Goal: Answer question/provide support: Share knowledge or assist other users

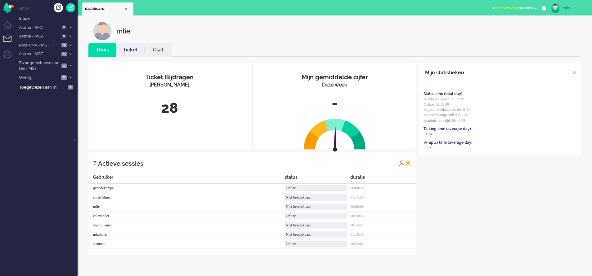
click at [389, 7] on span "Niet beschikbaar" at bounding box center [506, 8] width 27 height 4
click at [389, 28] on label "Online" at bounding box center [511, 27] width 49 height 5
click at [126, 50] on link "Ticket" at bounding box center [130, 50] width 28 height 7
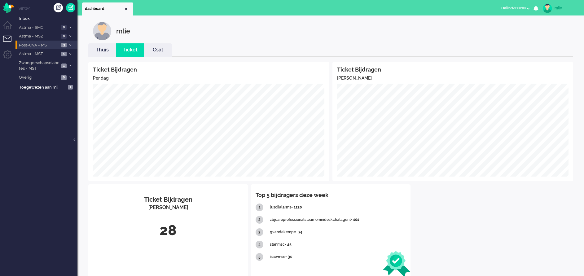
click at [69, 44] on icon at bounding box center [70, 45] width 2 height 2
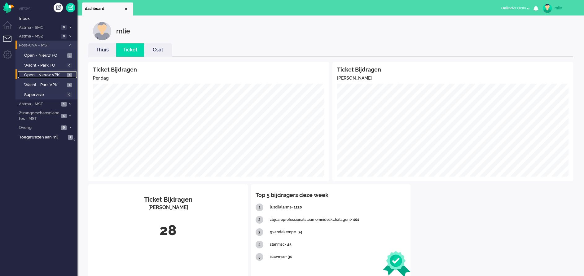
click at [55, 74] on span "Open - Nieuw VPK" at bounding box center [45, 75] width 42 height 6
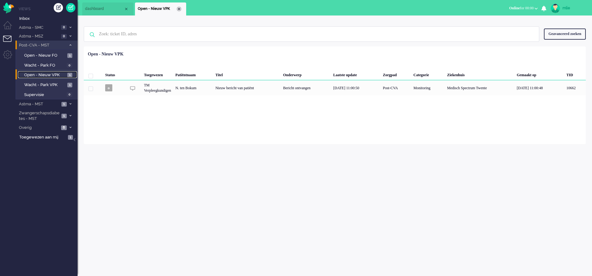
click at [177, 11] on div "Close tab" at bounding box center [178, 9] width 5 height 5
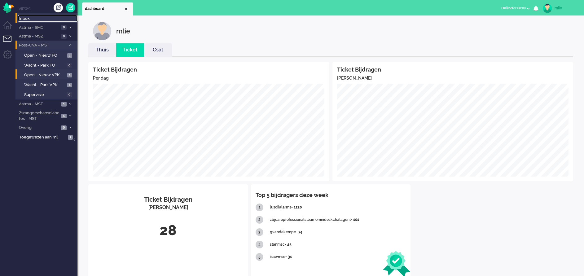
click at [33, 19] on span "Inbox" at bounding box center [48, 19] width 58 height 6
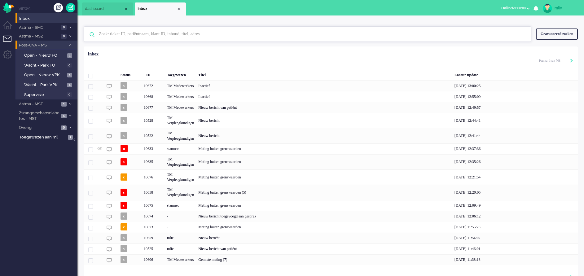
click at [143, 33] on input "text" at bounding box center [308, 34] width 429 height 15
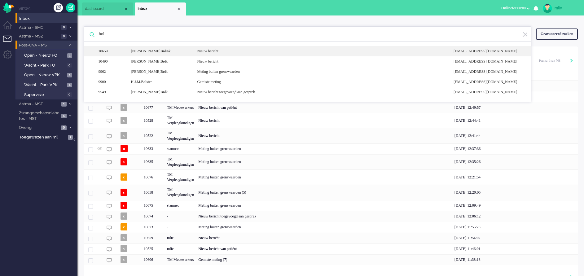
type input "bol"
click at [218, 52] on div "Nieuw bericht" at bounding box center [321, 51] width 257 height 5
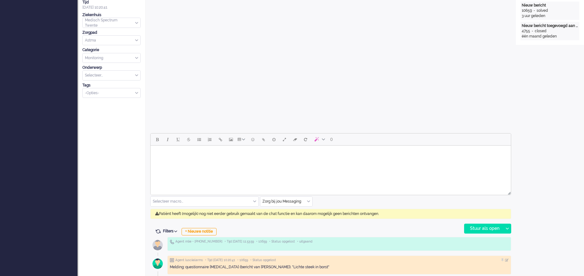
scroll to position [186, 0]
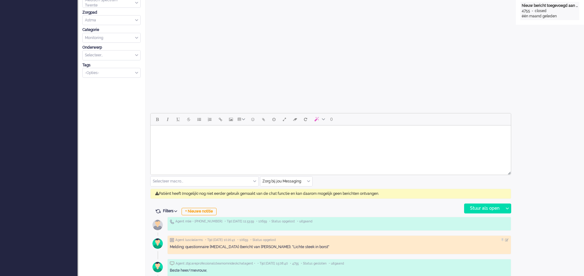
click at [308, 178] on input "text" at bounding box center [286, 182] width 52 height 10
click at [279, 184] on span "uitgaand telefoon" at bounding box center [278, 199] width 31 height 5
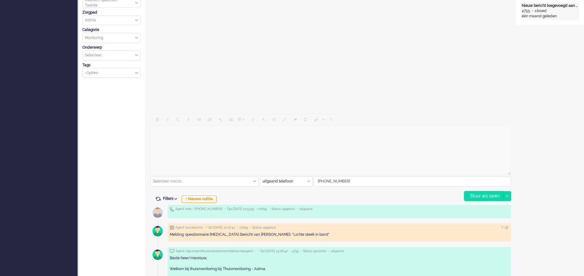
click at [389, 184] on div "Stuur als open" at bounding box center [484, 196] width 39 height 9
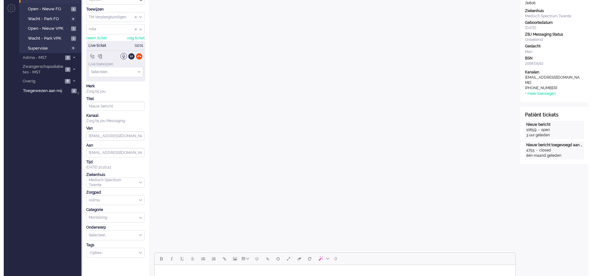
scroll to position [0, 0]
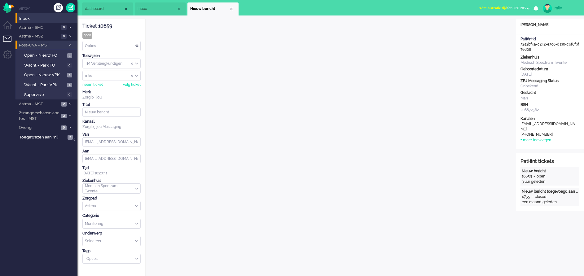
click at [389, 8] on span "Administratie tijd" at bounding box center [493, 8] width 29 height 4
click at [389, 28] on label "Online" at bounding box center [504, 27] width 49 height 5
click at [137, 44] on div "Opties..." at bounding box center [112, 46] width 58 height 10
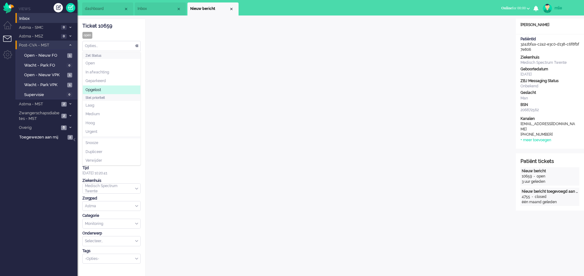
click at [99, 91] on span "Opgelost" at bounding box center [94, 89] width 16 height 5
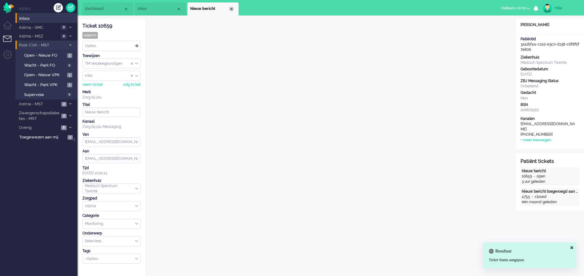
click at [232, 10] on div "Close tab" at bounding box center [231, 9] width 5 height 5
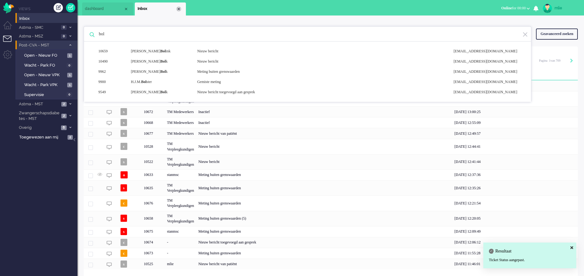
click at [177, 7] on div "Close tab" at bounding box center [178, 9] width 5 height 5
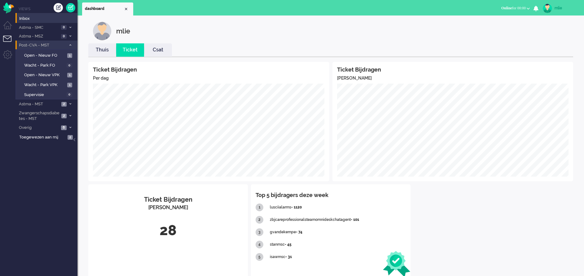
click at [105, 49] on link "Thuis" at bounding box center [102, 50] width 28 height 7
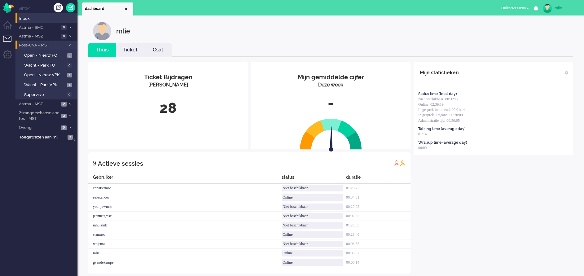
click at [131, 51] on link "Ticket" at bounding box center [130, 50] width 28 height 7
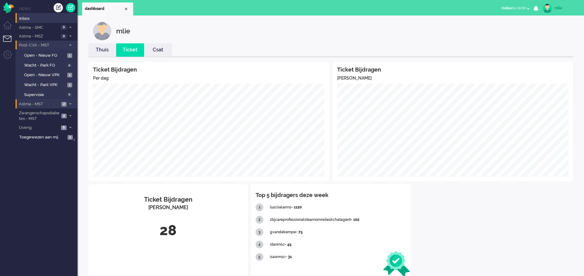
click at [59, 102] on span "Astma - MST" at bounding box center [39, 104] width 42 height 6
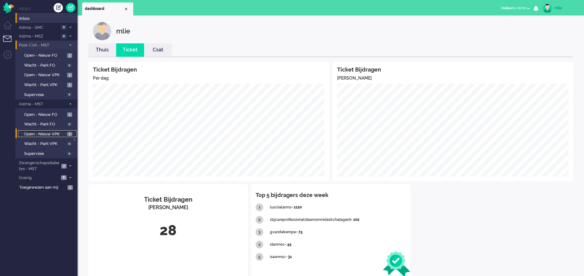
click at [47, 134] on span "Open - Nieuw VPK" at bounding box center [45, 134] width 42 height 6
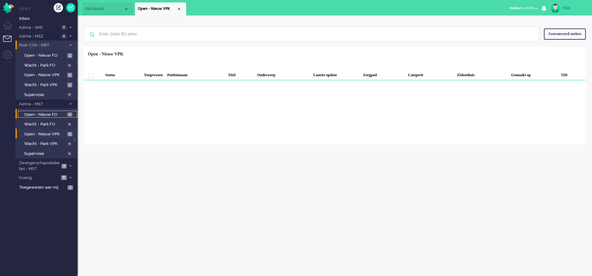
click at [47, 112] on span "Open - Nieuw FO" at bounding box center [45, 115] width 42 height 6
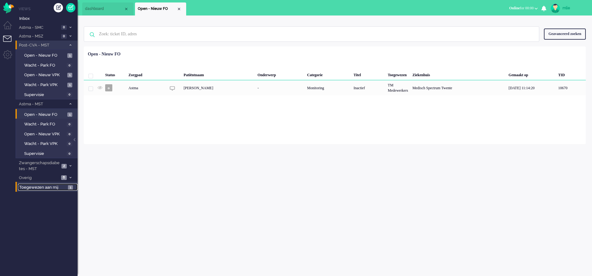
click at [26, 184] on span "Toegewezen aan mij" at bounding box center [42, 188] width 47 height 6
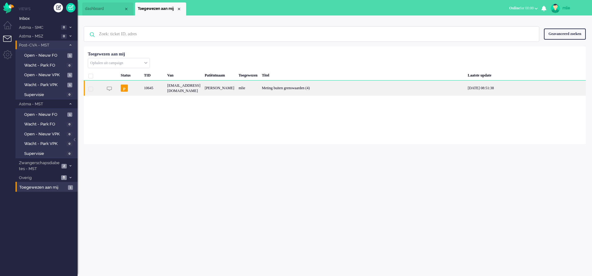
click at [312, 87] on div "Meting buiten grenswaarden (4)" at bounding box center [362, 88] width 206 height 15
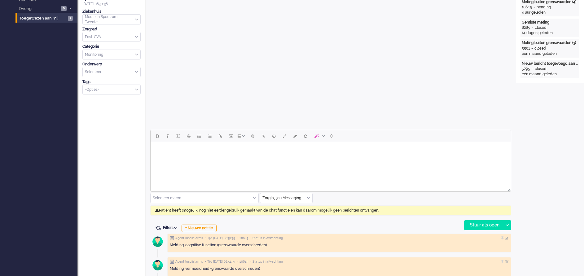
scroll to position [21, 0]
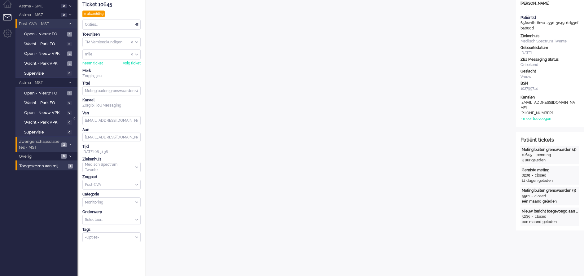
click at [62, 142] on li "Zwangerschapsdiabetes - MST 2" at bounding box center [47, 144] width 62 height 15
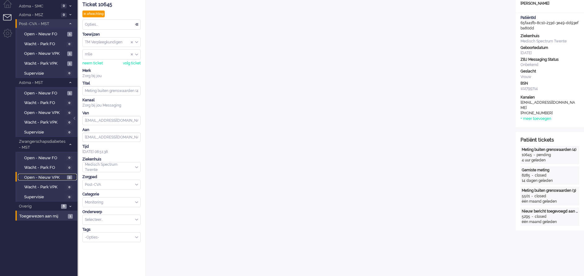
click at [45, 175] on span "Open - Nieuw VPK" at bounding box center [44, 178] width 41 height 6
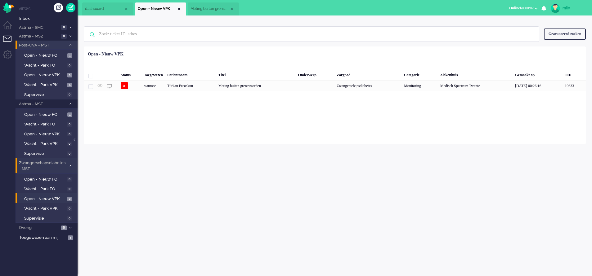
click at [69, 162] on li "Zwangerschapsdiabetes - MST 2" at bounding box center [47, 165] width 62 height 15
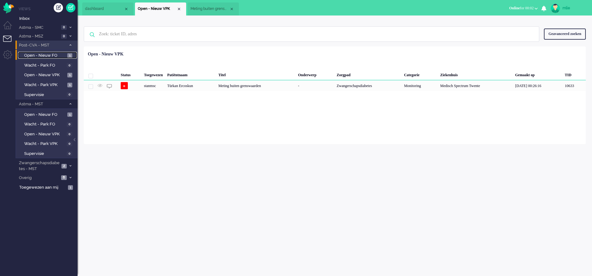
click at [45, 52] on link "Open - Nieuw FO 1" at bounding box center [47, 55] width 59 height 7
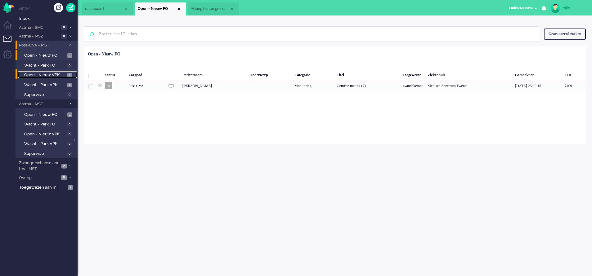
click at [33, 73] on span "Open - Nieuw VPK" at bounding box center [45, 75] width 42 height 6
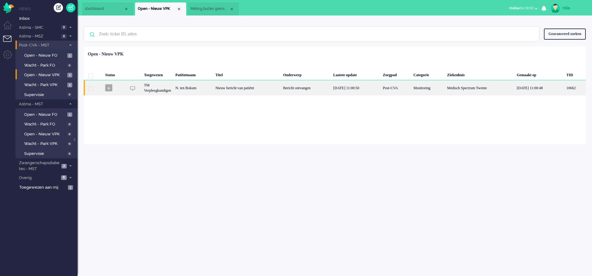
click at [311, 87] on div "Bericht ontvangen" at bounding box center [306, 87] width 50 height 15
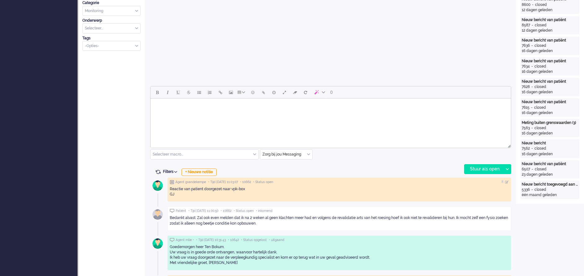
scroll to position [233, 0]
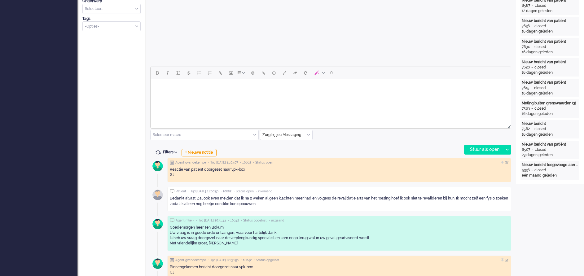
click at [176, 95] on html at bounding box center [331, 87] width 361 height 16
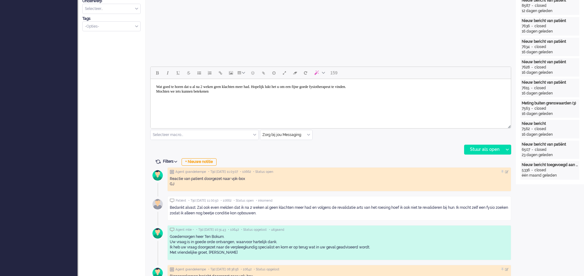
click at [179, 91] on body "Wat goed te horen dat u al na 2 weken geen klachten meer had. Hopelijk lukt het…" at bounding box center [331, 90] width 356 height 16
click at [234, 89] on body "Wat goed te horen dat u al na 2 weken geen klachten meer had. Hopelijk lukt het…" at bounding box center [331, 90] width 356 height 16
click at [240, 91] on body "Wat goed te horen dat u al na 2 weken geen klachten meer had. Hopelijk lukt het…" at bounding box center [331, 90] width 356 height 16
click at [389, 150] on div "Stuur als open" at bounding box center [484, 149] width 39 height 9
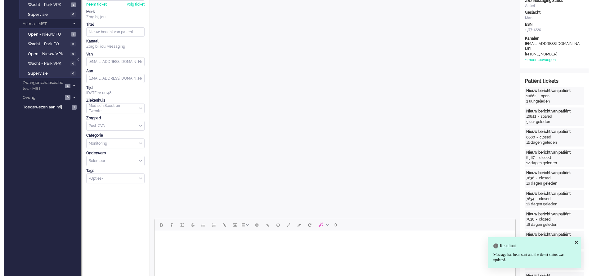
scroll to position [0, 0]
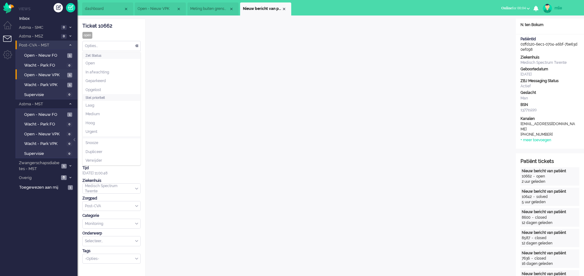
click at [135, 45] on div "Opties..." at bounding box center [112, 46] width 58 height 10
click at [100, 87] on span "Opgelost" at bounding box center [94, 89] width 16 height 5
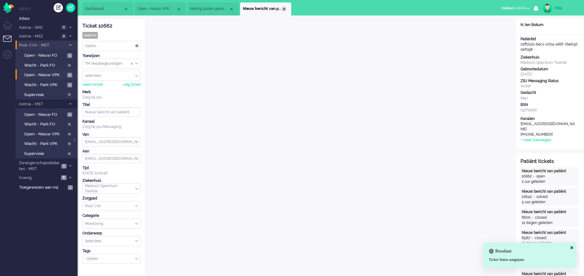
click at [286, 9] on div "Close tab" at bounding box center [284, 9] width 5 height 5
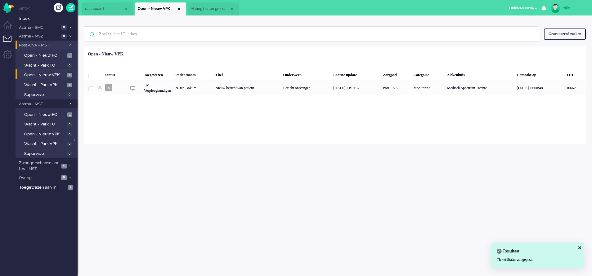
click at [217, 11] on span "Meting buiten grenswaarden (4)" at bounding box center [209, 8] width 39 height 5
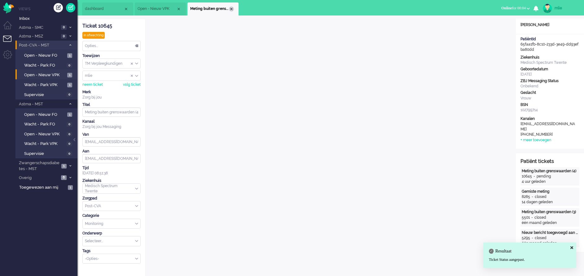
click at [232, 9] on div "Close tab" at bounding box center [231, 9] width 5 height 5
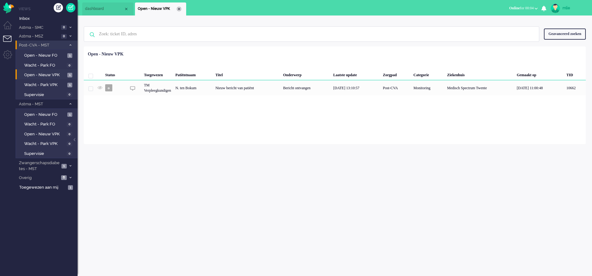
click at [178, 7] on div "Close tab" at bounding box center [178, 9] width 5 height 5
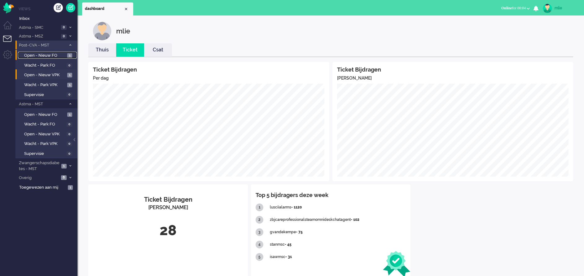
click at [37, 52] on link "Open - Nieuw FO 1" at bounding box center [47, 55] width 59 height 7
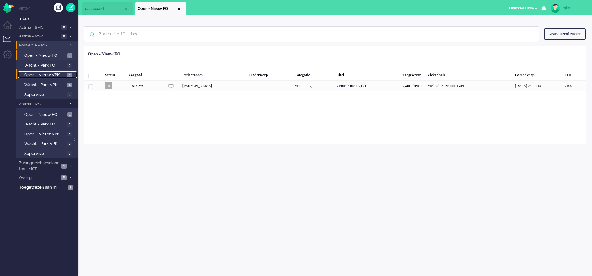
click at [31, 73] on span "Open - Nieuw VPK" at bounding box center [45, 75] width 42 height 6
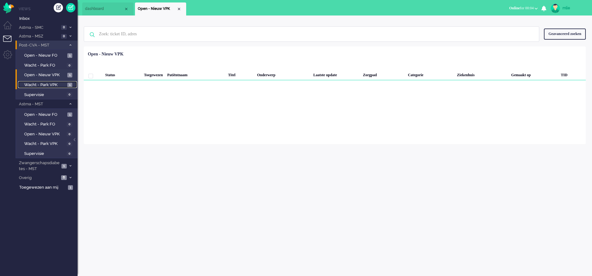
click at [38, 84] on span "Wacht - Park VPK" at bounding box center [45, 85] width 42 height 6
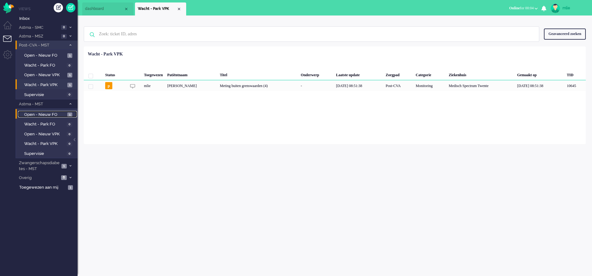
click at [40, 112] on span "Open - Nieuw FO" at bounding box center [45, 115] width 42 height 6
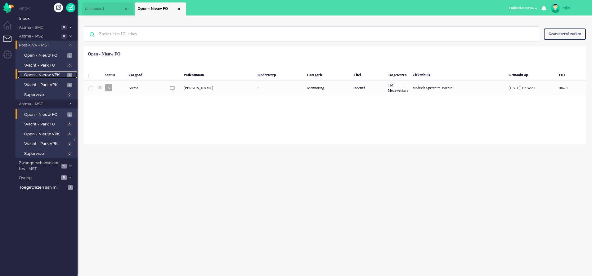
click at [32, 73] on span "Open - Nieuw VPK" at bounding box center [45, 75] width 42 height 6
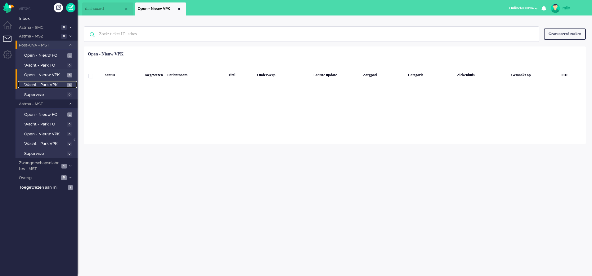
click at [44, 83] on span "Wacht - Park VPK" at bounding box center [45, 85] width 42 height 6
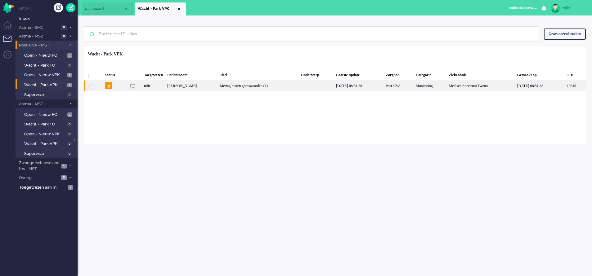
click at [306, 86] on div "-" at bounding box center [315, 85] width 35 height 11
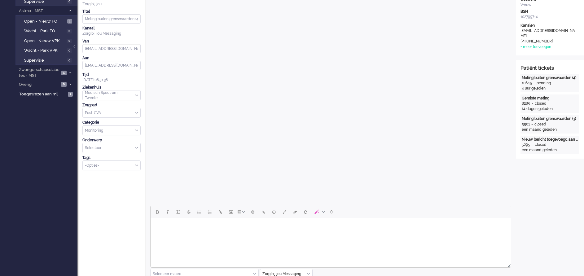
scroll to position [233, 0]
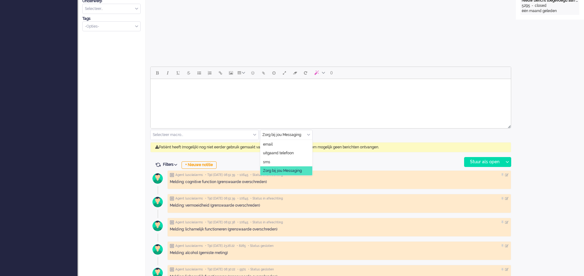
click at [310, 135] on div "Zorg bij jou Messaging" at bounding box center [286, 135] width 52 height 10
click at [285, 155] on span "uitgaand telefoon" at bounding box center [278, 153] width 31 height 5
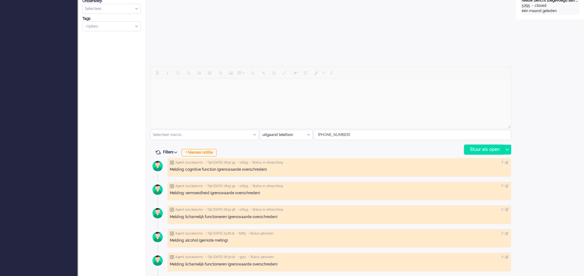
click at [389, 148] on div "Stuur als open" at bounding box center [484, 149] width 39 height 9
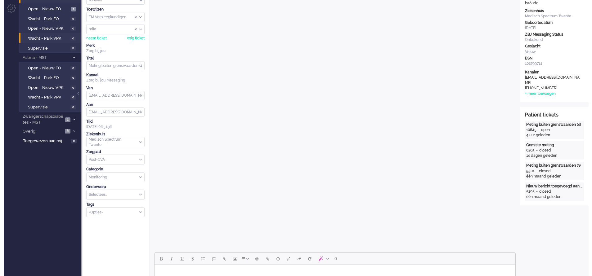
scroll to position [0, 0]
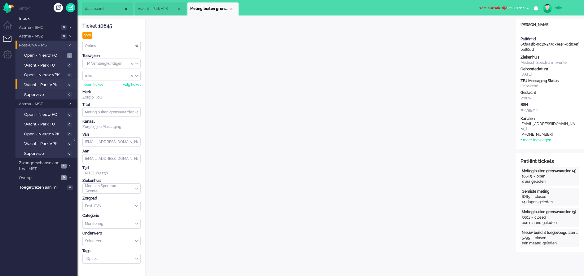
click at [389, 6] on span "Administratie tijd for 00:09:27" at bounding box center [502, 8] width 47 height 4
click at [389, 28] on label "Online" at bounding box center [504, 27] width 49 height 5
click at [136, 43] on div "Opties..." at bounding box center [112, 46] width 58 height 10
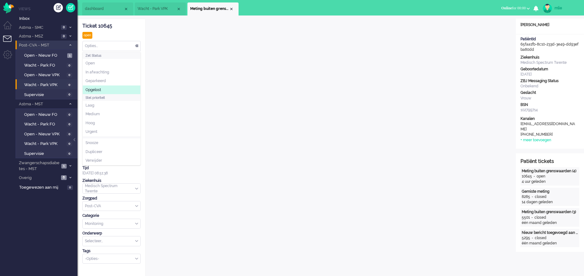
click at [93, 91] on span "Opgelost" at bounding box center [94, 89] width 16 height 5
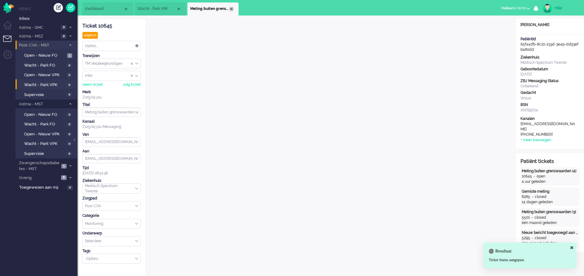
click at [232, 8] on div "Close tab" at bounding box center [231, 9] width 5 height 5
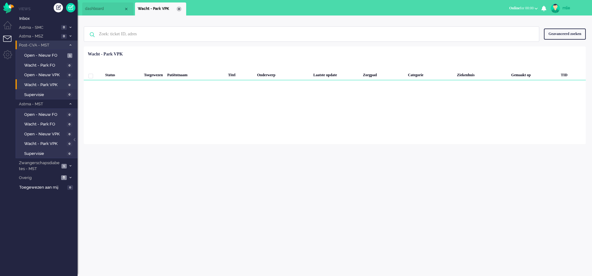
click at [180, 8] on div "Close tab" at bounding box center [178, 9] width 5 height 5
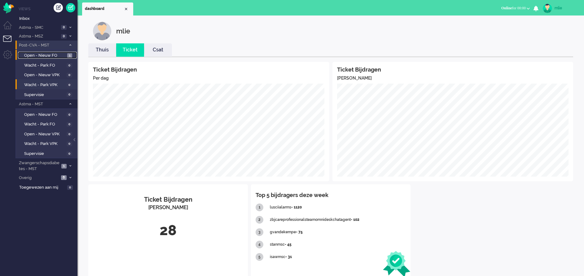
click at [29, 53] on span "Open - Nieuw FO" at bounding box center [45, 56] width 42 height 6
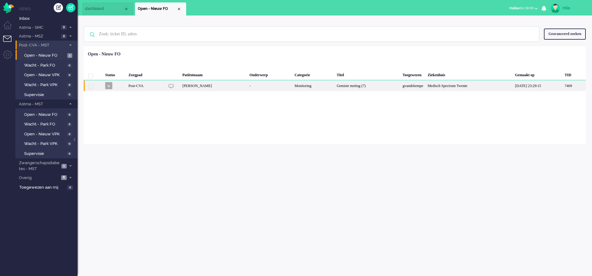
click at [334, 84] on div "Gemiste meting (7)" at bounding box center [367, 85] width 66 height 11
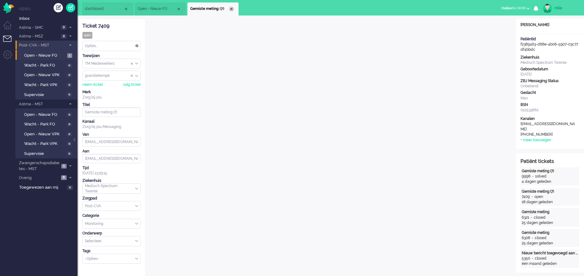
click at [231, 10] on div "Close tab" at bounding box center [231, 9] width 5 height 5
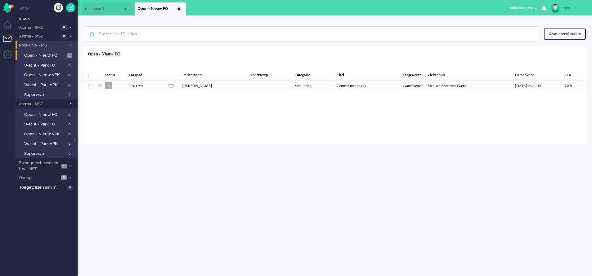
click at [179, 9] on div "Close tab" at bounding box center [178, 9] width 5 height 5
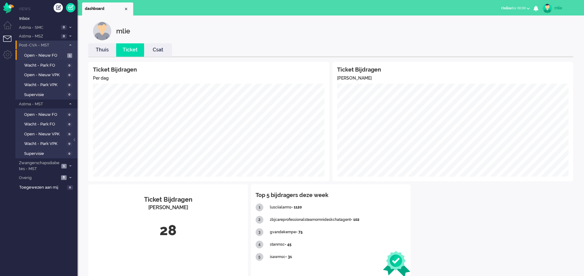
click at [68, 43] on li "Post-CVA - MST 1" at bounding box center [47, 45] width 62 height 9
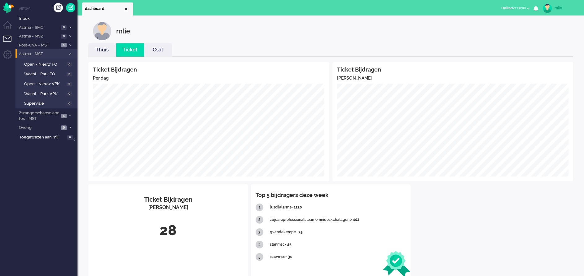
click at [70, 55] on span at bounding box center [70, 53] width 5 height 3
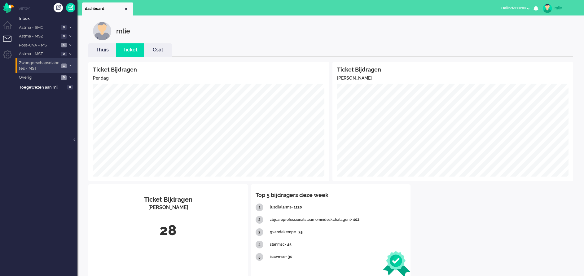
click at [61, 63] on li "Zwangerschapsdiabetes - MST 1" at bounding box center [47, 65] width 62 height 15
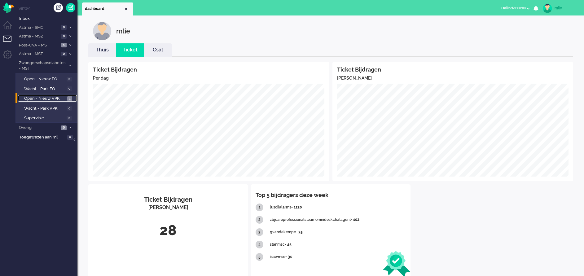
click at [38, 97] on span "Open - Nieuw VPK" at bounding box center [45, 99] width 42 height 6
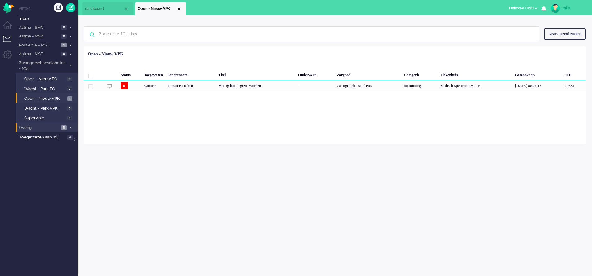
click at [45, 129] on span "Overig" at bounding box center [38, 128] width 41 height 6
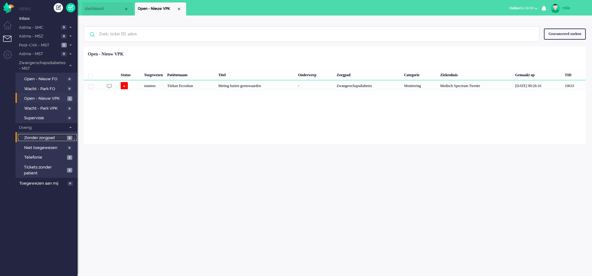
click at [49, 137] on span "Zonder zorgpad" at bounding box center [44, 138] width 41 height 6
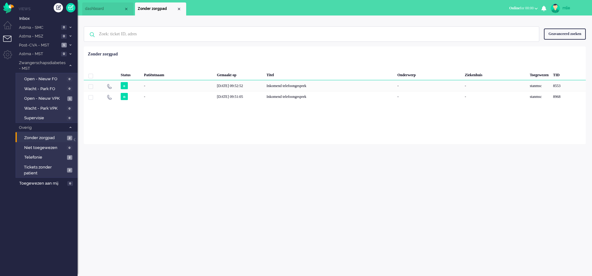
click at [295, 184] on div "mlie Thuis Ticket Csat Ticket Bijdragen Per dag Ticket Bijdragen Per Kanaal Tic…" at bounding box center [335, 146] width 514 height 261
click at [179, 8] on div "Close tab" at bounding box center [178, 9] width 5 height 5
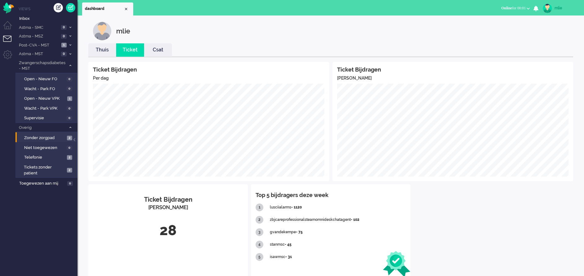
click at [99, 51] on link "Thuis" at bounding box center [102, 50] width 28 height 7
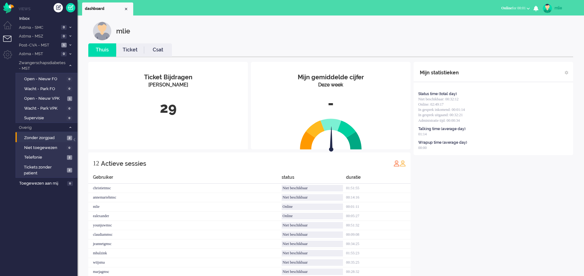
click at [129, 49] on link "Ticket" at bounding box center [130, 50] width 28 height 7
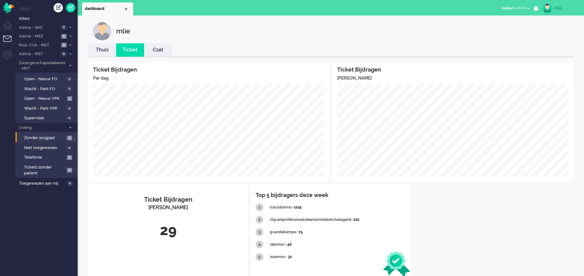
click at [101, 53] on link "Thuis" at bounding box center [102, 50] width 28 height 7
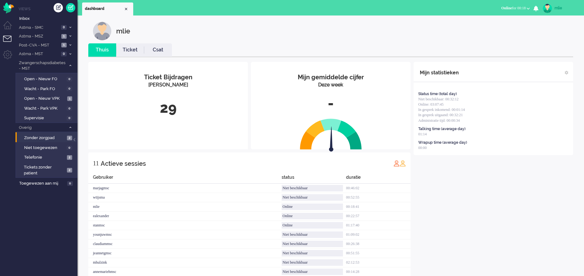
click at [127, 50] on link "Ticket" at bounding box center [130, 50] width 28 height 7
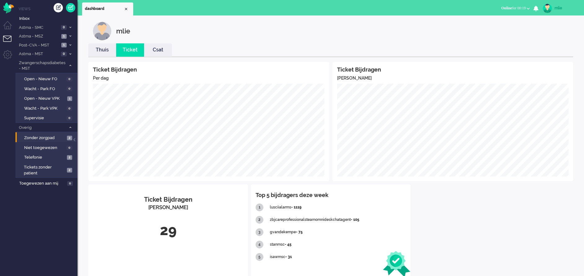
click at [389, 9] on span "Online for 00:19" at bounding box center [514, 8] width 24 height 4
click at [69, 44] on span at bounding box center [70, 45] width 5 height 3
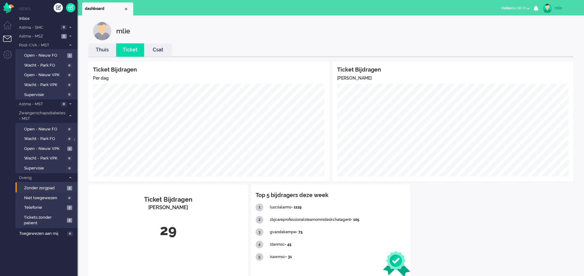
click at [69, 44] on span at bounding box center [70, 45] width 5 height 3
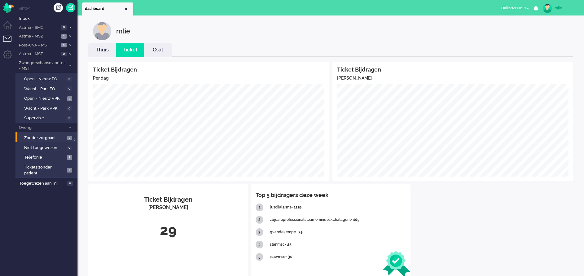
click at [389, 8] on span "Online for 00:19" at bounding box center [514, 8] width 24 height 4
click at [389, 20] on label "Niet beschikbaar" at bounding box center [504, 20] width 49 height 5
click at [389, 7] on span "Niet beschikbaar" at bounding box center [499, 8] width 27 height 4
click at [389, 27] on label "Online" at bounding box center [504, 27] width 49 height 5
click at [103, 51] on link "Thuis" at bounding box center [102, 50] width 28 height 7
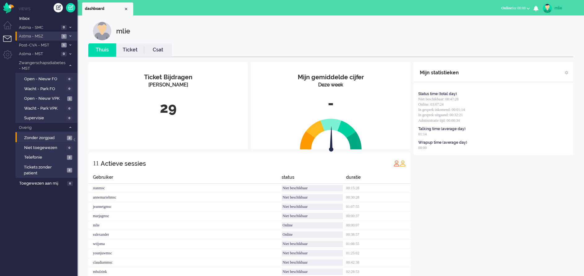
click at [66, 35] on span "1" at bounding box center [63, 36] width 5 height 5
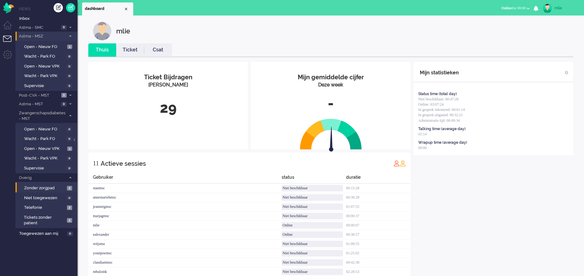
click at [69, 35] on icon at bounding box center [70, 36] width 2 height 2
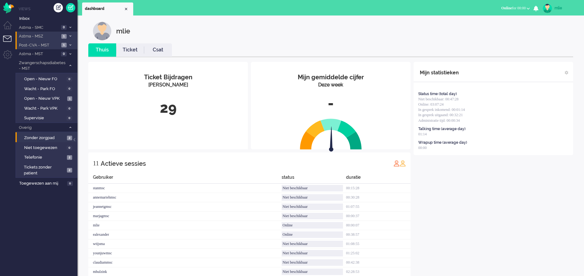
click at [71, 43] on li "Post-CVA - MST 1" at bounding box center [47, 45] width 62 height 9
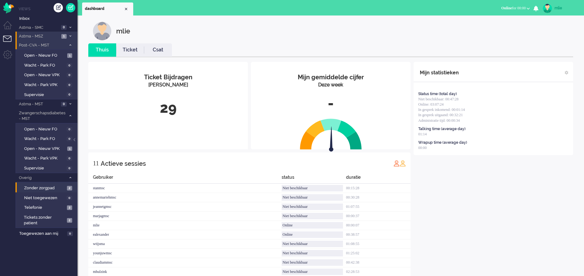
click at [71, 43] on li "Post-CVA - MST 1" at bounding box center [47, 45] width 62 height 9
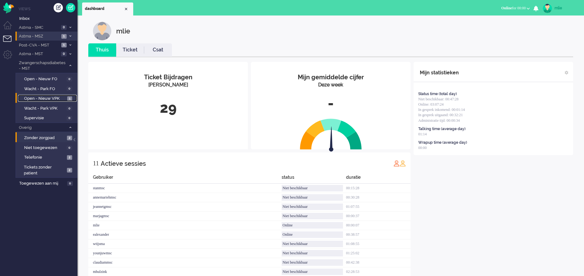
click at [37, 97] on span "Open - Nieuw VPK" at bounding box center [45, 99] width 42 height 6
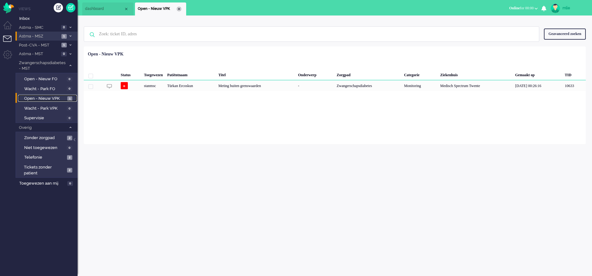
click at [179, 8] on div "Close tab" at bounding box center [178, 9] width 5 height 5
